Goal: Task Accomplishment & Management: Manage account settings

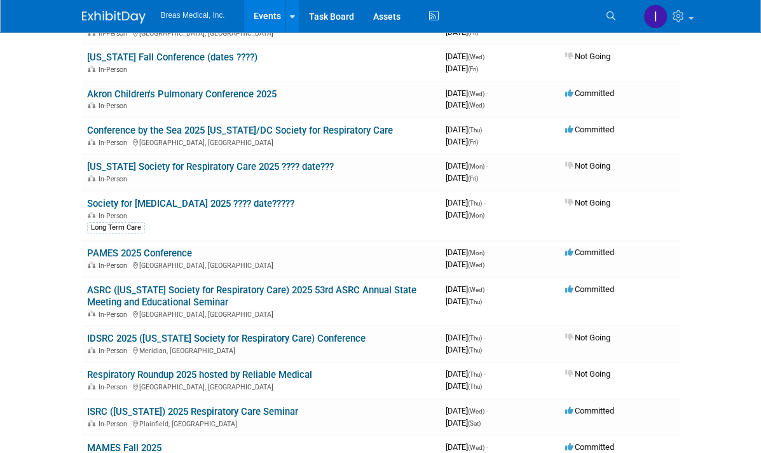
scroll to position [127, 0]
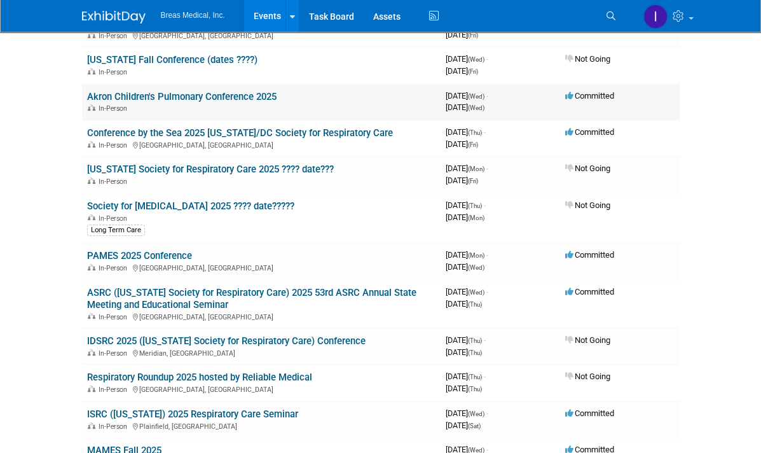
click at [127, 98] on link "Akron Children's Pulmonary Conference 2025" at bounding box center [182, 96] width 190 height 11
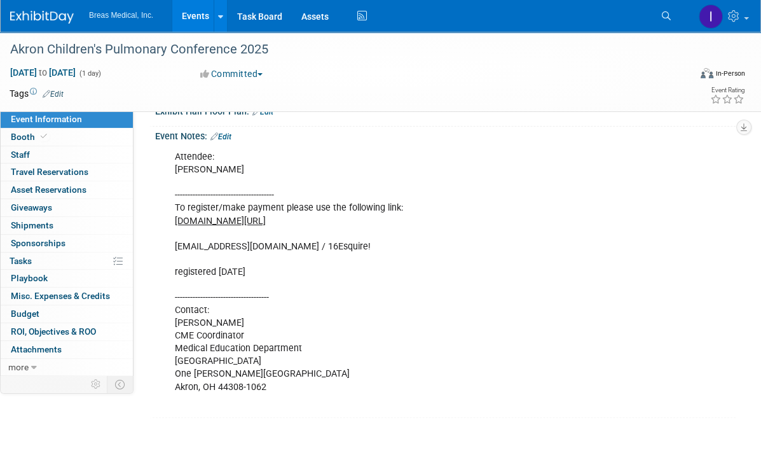
scroll to position [254, 0]
click at [192, 19] on link "Events" at bounding box center [195, 16] width 46 height 32
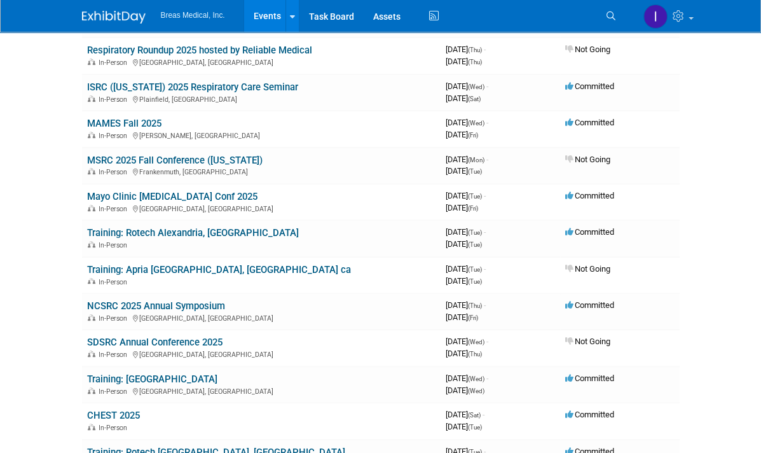
scroll to position [509, 0]
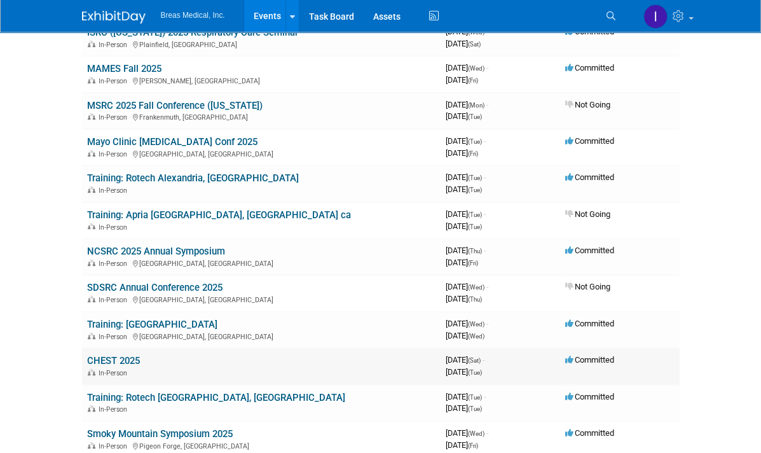
click at [87, 355] on link "CHEST 2025" at bounding box center [113, 360] width 53 height 11
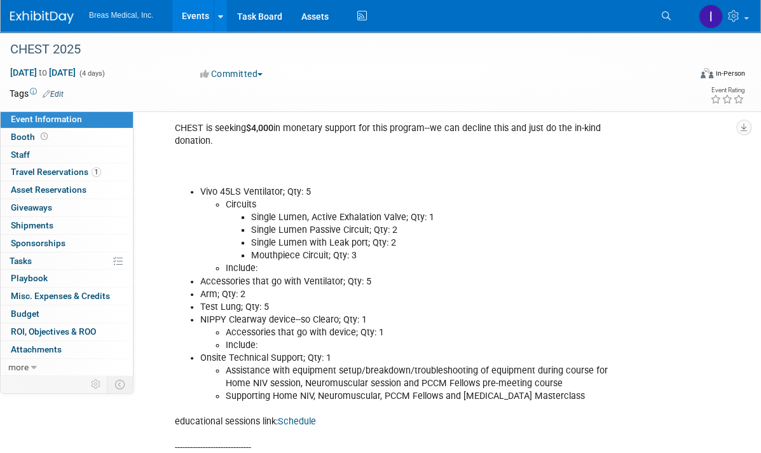
scroll to position [382, 0]
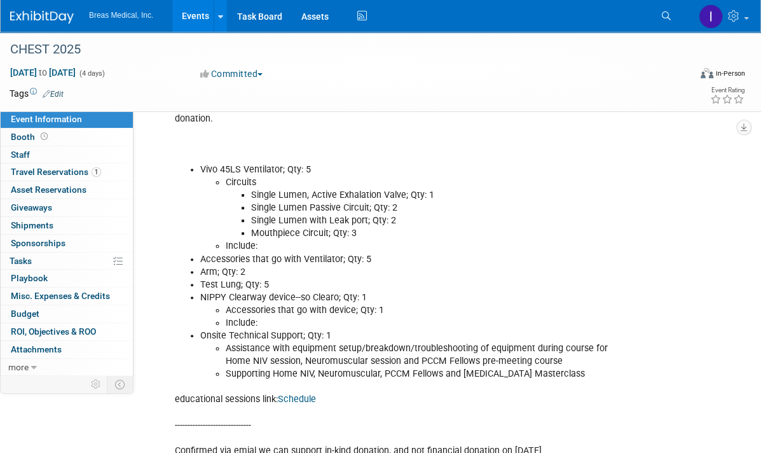
drag, startPoint x: 181, startPoint y: 167, endPoint x: 574, endPoint y: 386, distance: 450.6
click at [574, 386] on div "Attendees: Michael Griggs --------------------------------------------------- C…" at bounding box center [392, 413] width 453 height 792
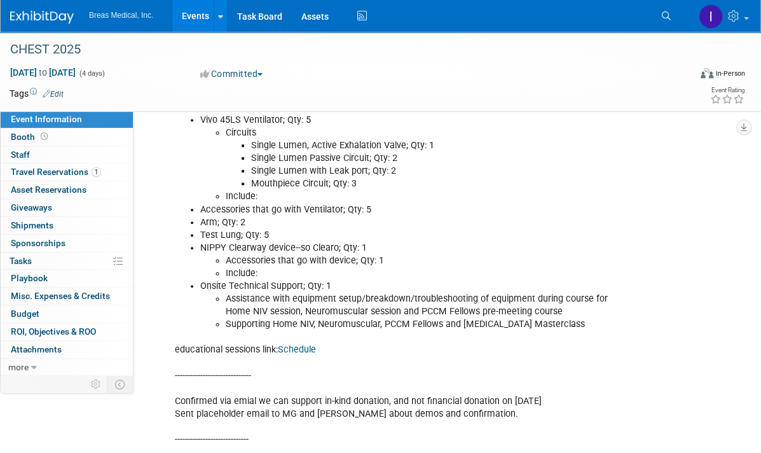
scroll to position [368, 0]
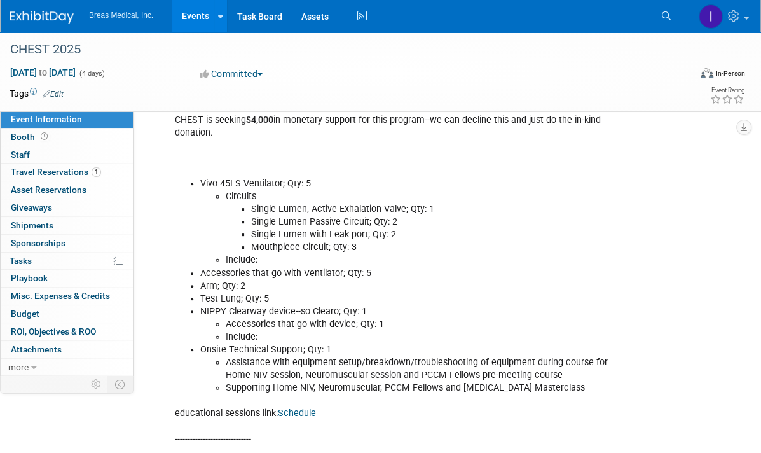
copy li
click at [710, 214] on div "Attendees: Michael Griggs --------------------------------------------------- C…" at bounding box center [445, 425] width 581 height 796
click at [195, 17] on link "Events" at bounding box center [195, 16] width 46 height 32
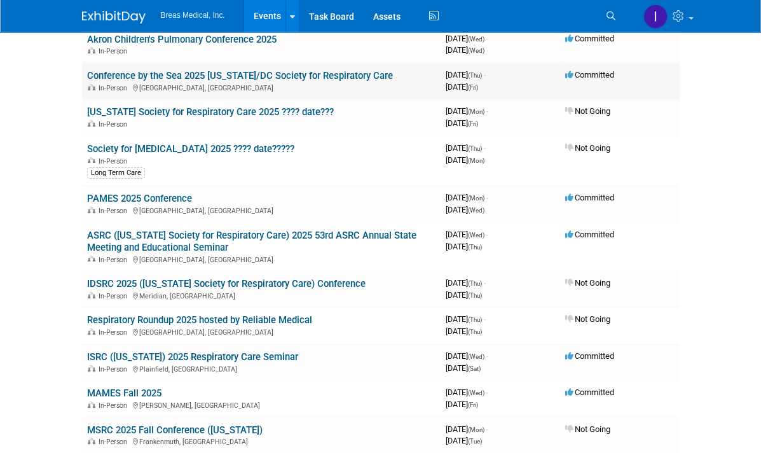
scroll to position [191, 0]
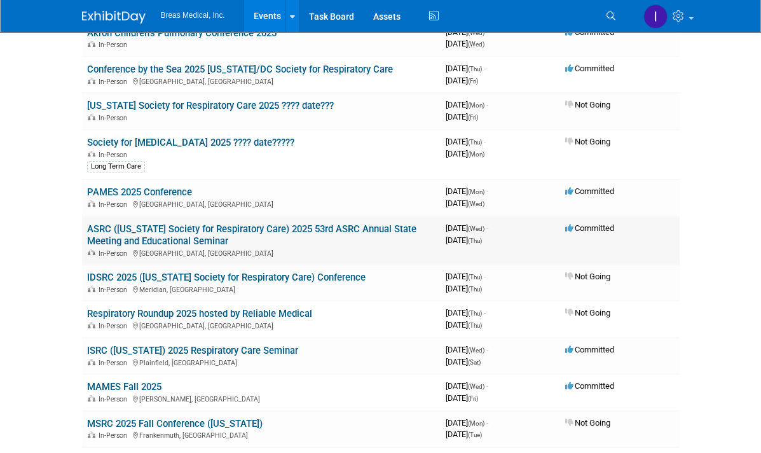
click at [166, 223] on link "ASRC ([US_STATE] Society for Respiratory Care) 2025 53rd ASRC Annual State Meet…" at bounding box center [251, 235] width 329 height 24
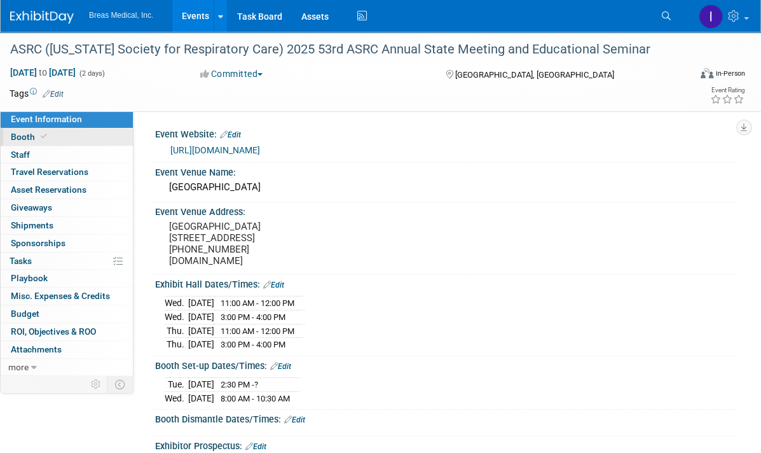
click at [24, 132] on span "Booth" at bounding box center [30, 137] width 39 height 10
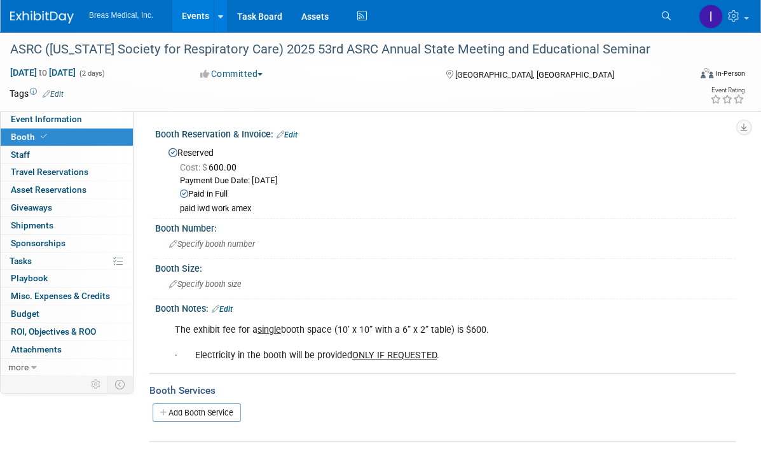
click at [231, 307] on link "Edit" at bounding box center [222, 309] width 21 height 9
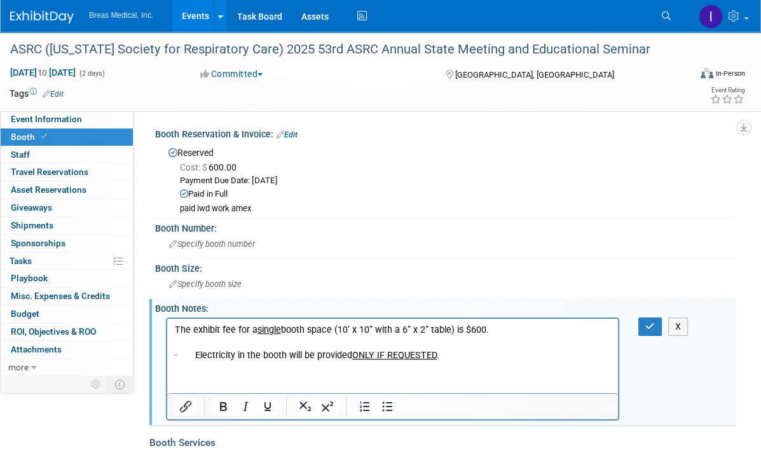
click at [483, 358] on p "The exhibit fee for a single booth space (10’ x 10” with a 6” x 2” table) is $6…" at bounding box center [393, 342] width 436 height 38
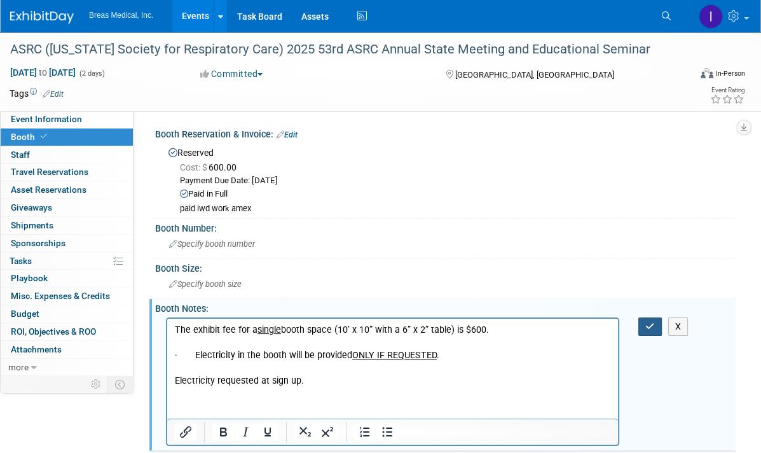
click at [656, 325] on button "button" at bounding box center [650, 326] width 24 height 18
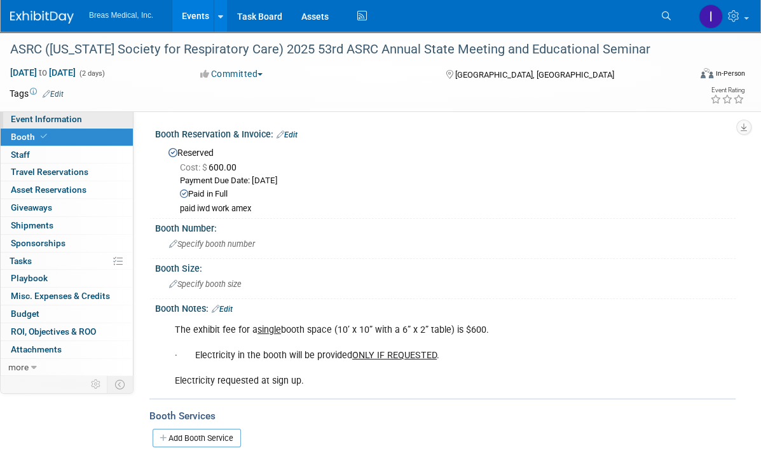
click at [66, 119] on span "Event Information" at bounding box center [46, 119] width 71 height 10
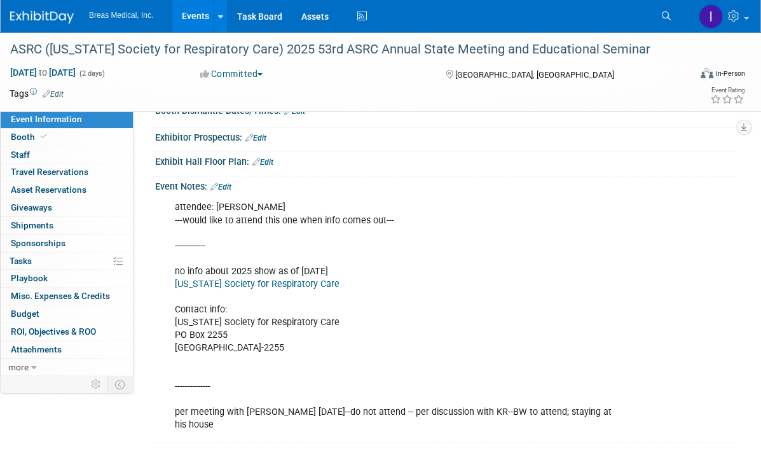
scroll to position [290, 0]
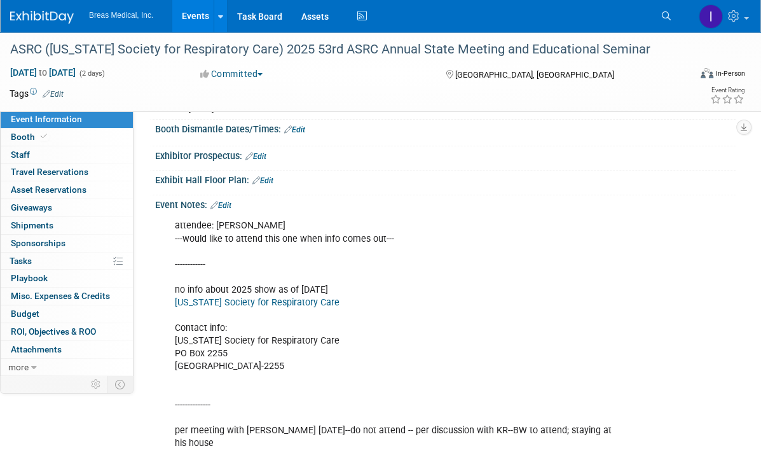
click at [231, 201] on link "Edit" at bounding box center [220, 205] width 21 height 9
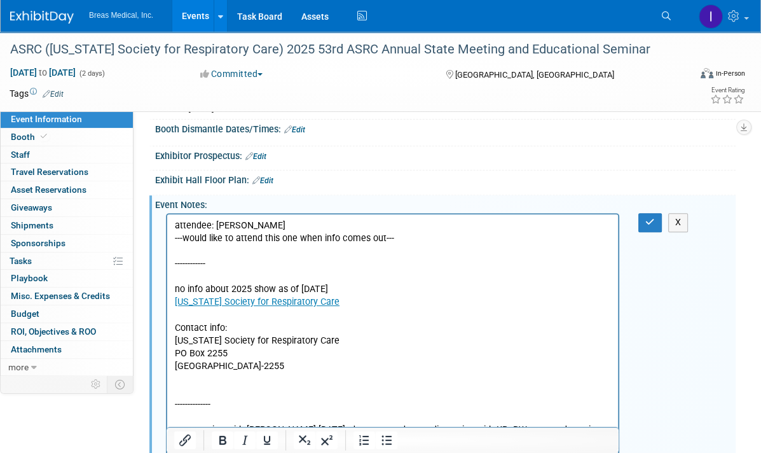
scroll to position [0, 0]
click at [309, 289] on p "attendee: Ben West ---would like to attend this one when info comes out--- ----…" at bounding box center [393, 334] width 436 height 230
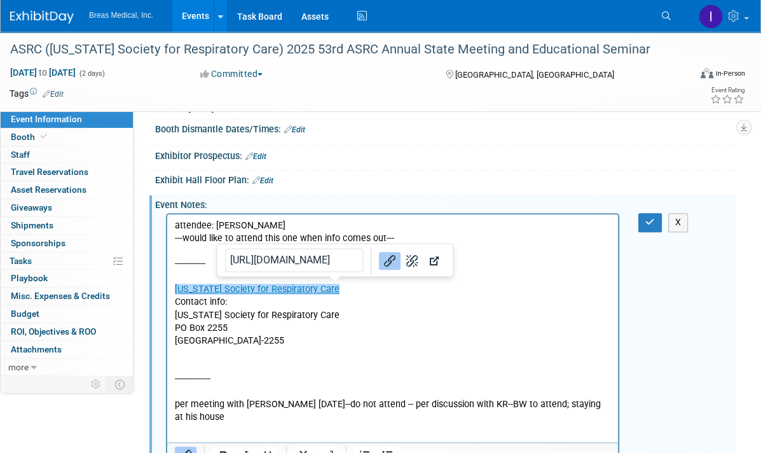
scroll to position [417, 0]
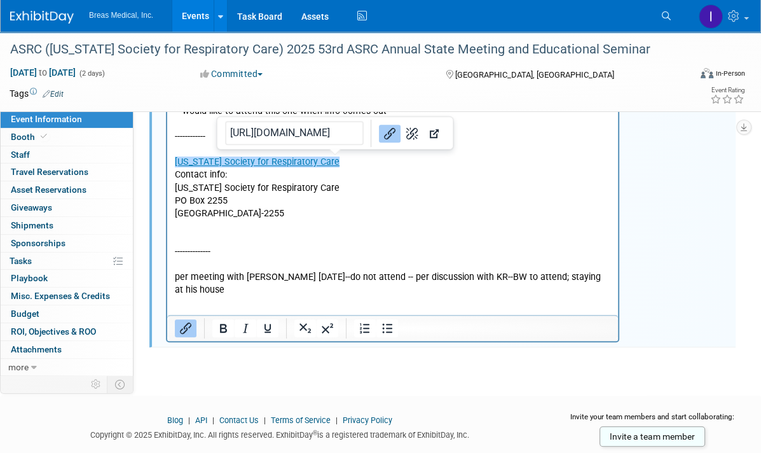
click at [616, 275] on html "attendee: Ben West ---would like to attend this one when info comes out--- ----…" at bounding box center [392, 191] width 451 height 209
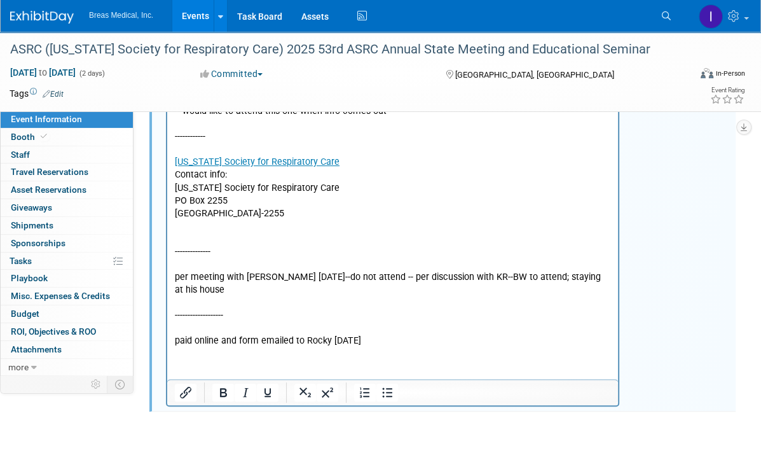
click at [199, 349] on html "attendee: Ben West ---would like to attend this one when info comes out--- ----…" at bounding box center [392, 223] width 451 height 273
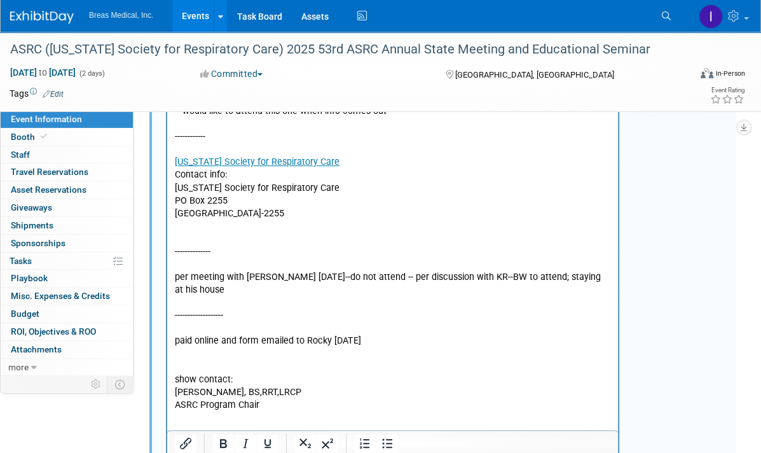
click at [191, 406] on html "attendee: Ben West ---would like to attend this one when info comes out--- ----…" at bounding box center [392, 249] width 451 height 324
click at [177, 403] on html "attendee: Ben West ---would like to attend this one when info comes out--- ----…" at bounding box center [392, 249] width 451 height 324
click at [285, 399] on p "ASRC Program Chair" at bounding box center [393, 405] width 436 height 13
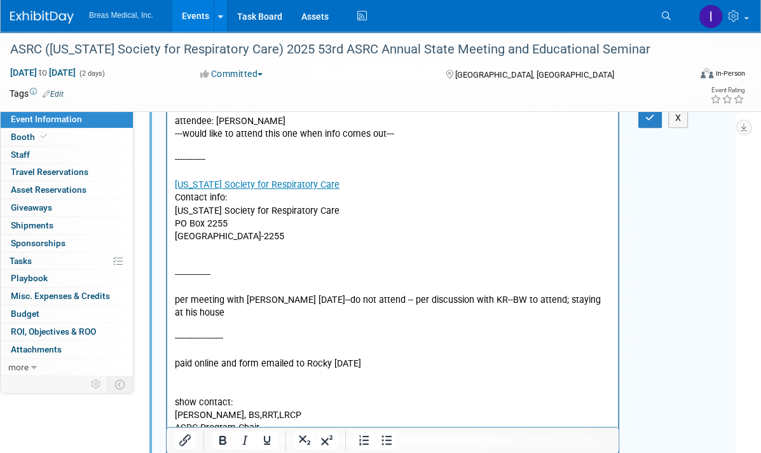
scroll to position [382, 0]
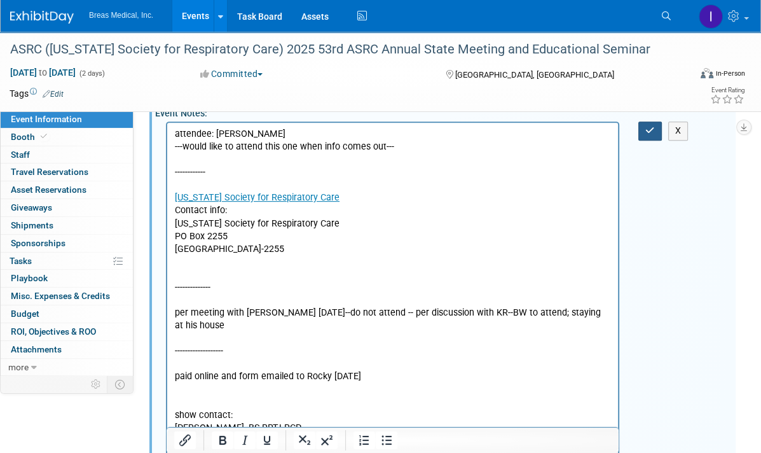
click at [654, 127] on icon "button" at bounding box center [650, 130] width 10 height 9
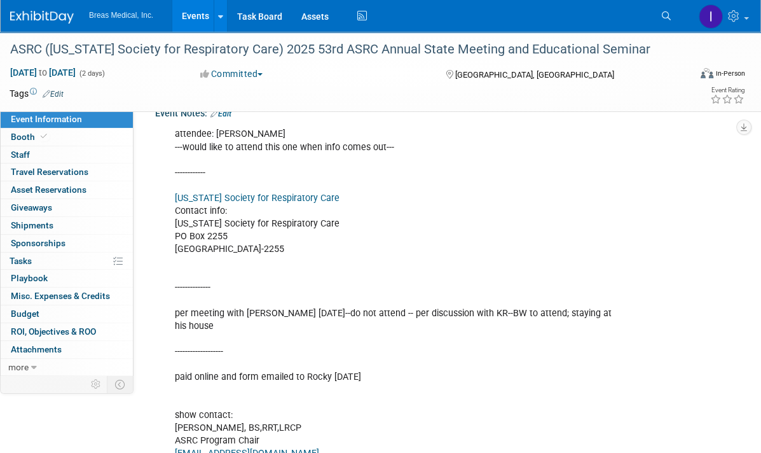
click at [724, 217] on div "attendee: Ben West ---would like to attend this one when info comes out--- ----…" at bounding box center [445, 292] width 581 height 349
click at [694, 197] on div "attendee: Ben West ---would like to attend this one when info comes out--- ----…" at bounding box center [445, 292] width 581 height 349
click at [196, 16] on link "Events" at bounding box center [195, 16] width 46 height 32
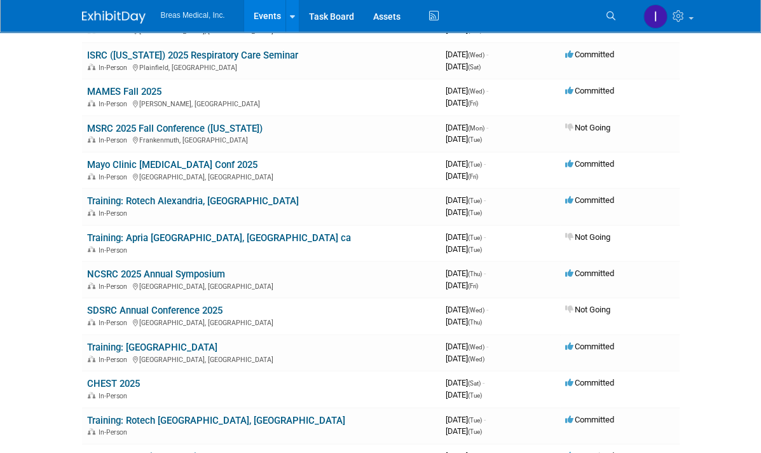
scroll to position [509, 0]
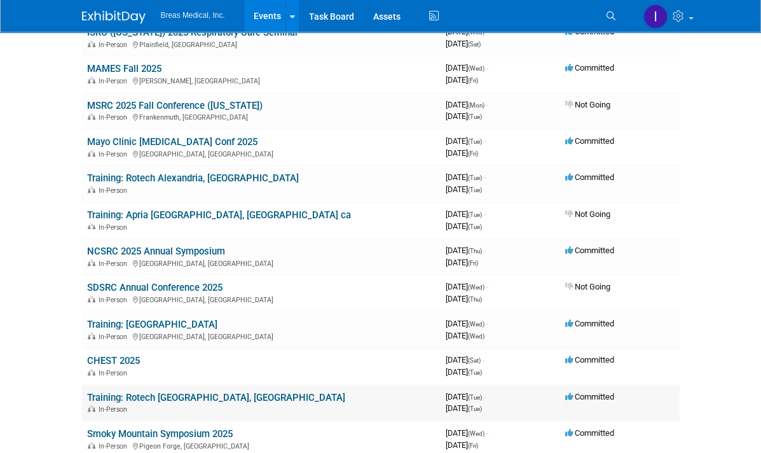
click at [103, 392] on link "Training: Rotech [GEOGRAPHIC_DATA], [GEOGRAPHIC_DATA]" at bounding box center [216, 397] width 258 height 11
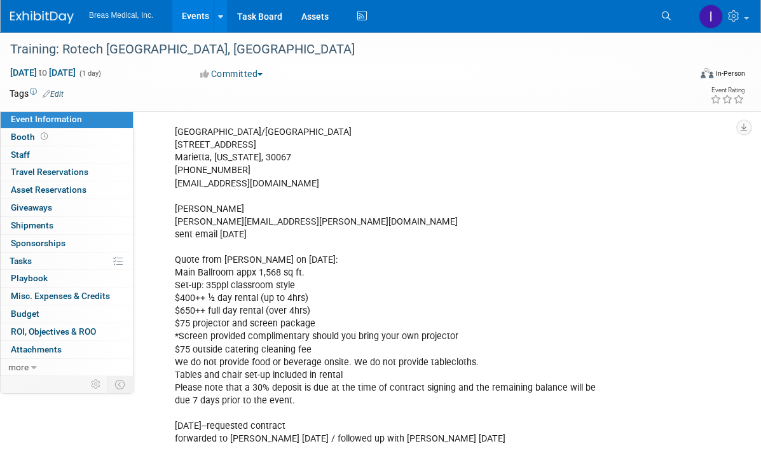
scroll to position [1180, 0]
